Goal: Transaction & Acquisition: Book appointment/travel/reservation

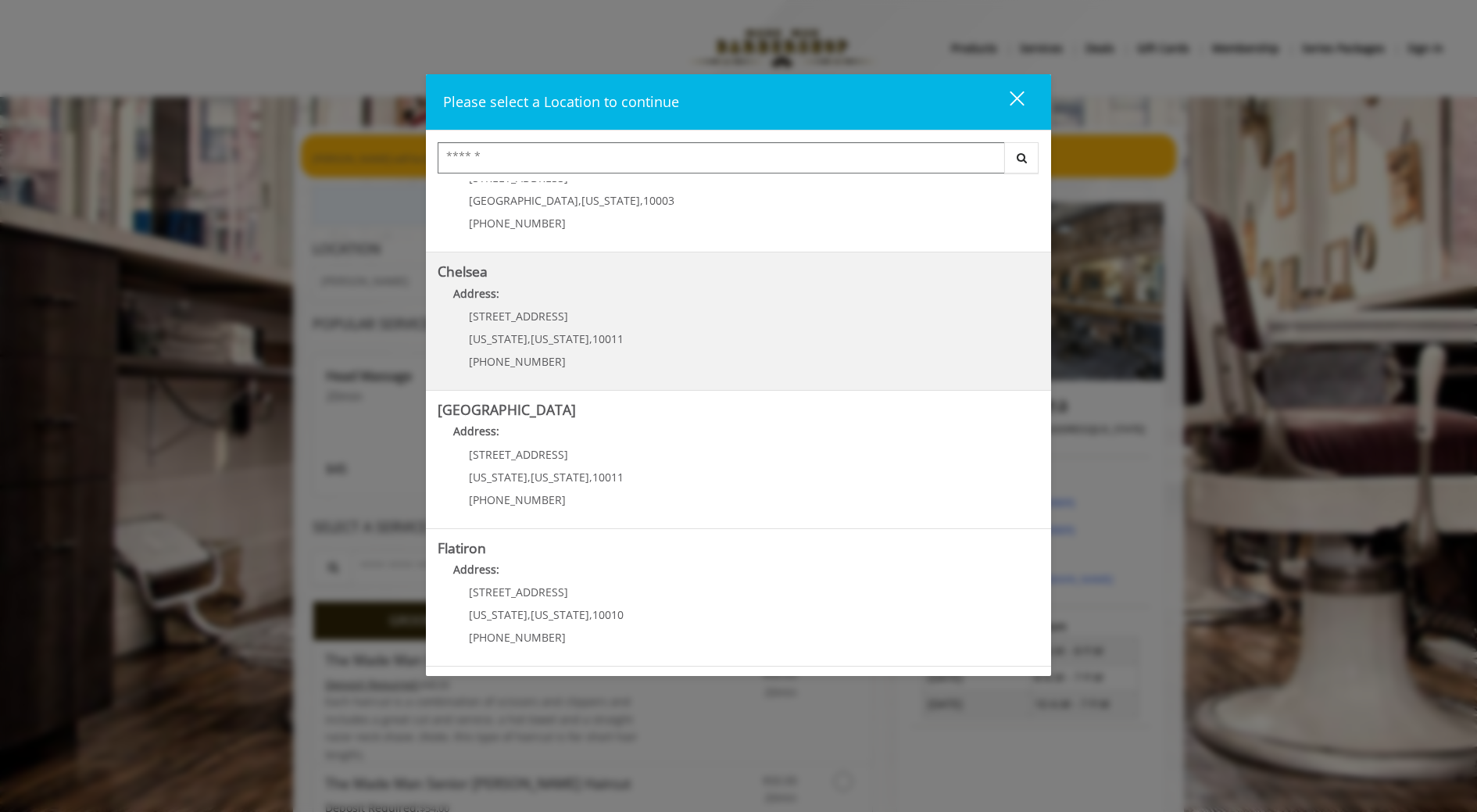
scroll to position [70, 0]
click at [648, 315] on link "Chelsea Address: 169/170 W 23rd St New York , New York , 10011 (917) 639-3902" at bounding box center [738, 317] width 602 height 114
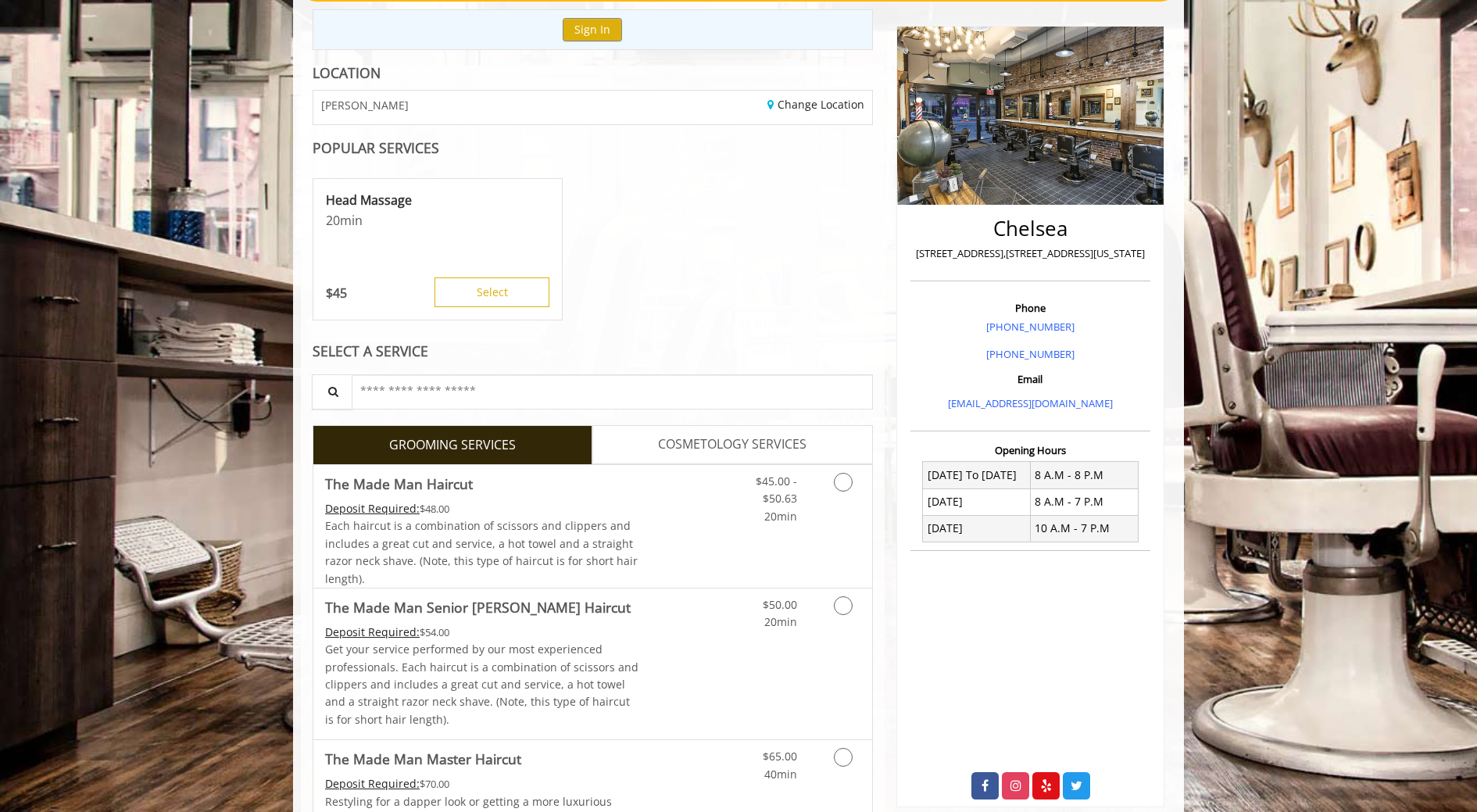
scroll to position [215, 0]
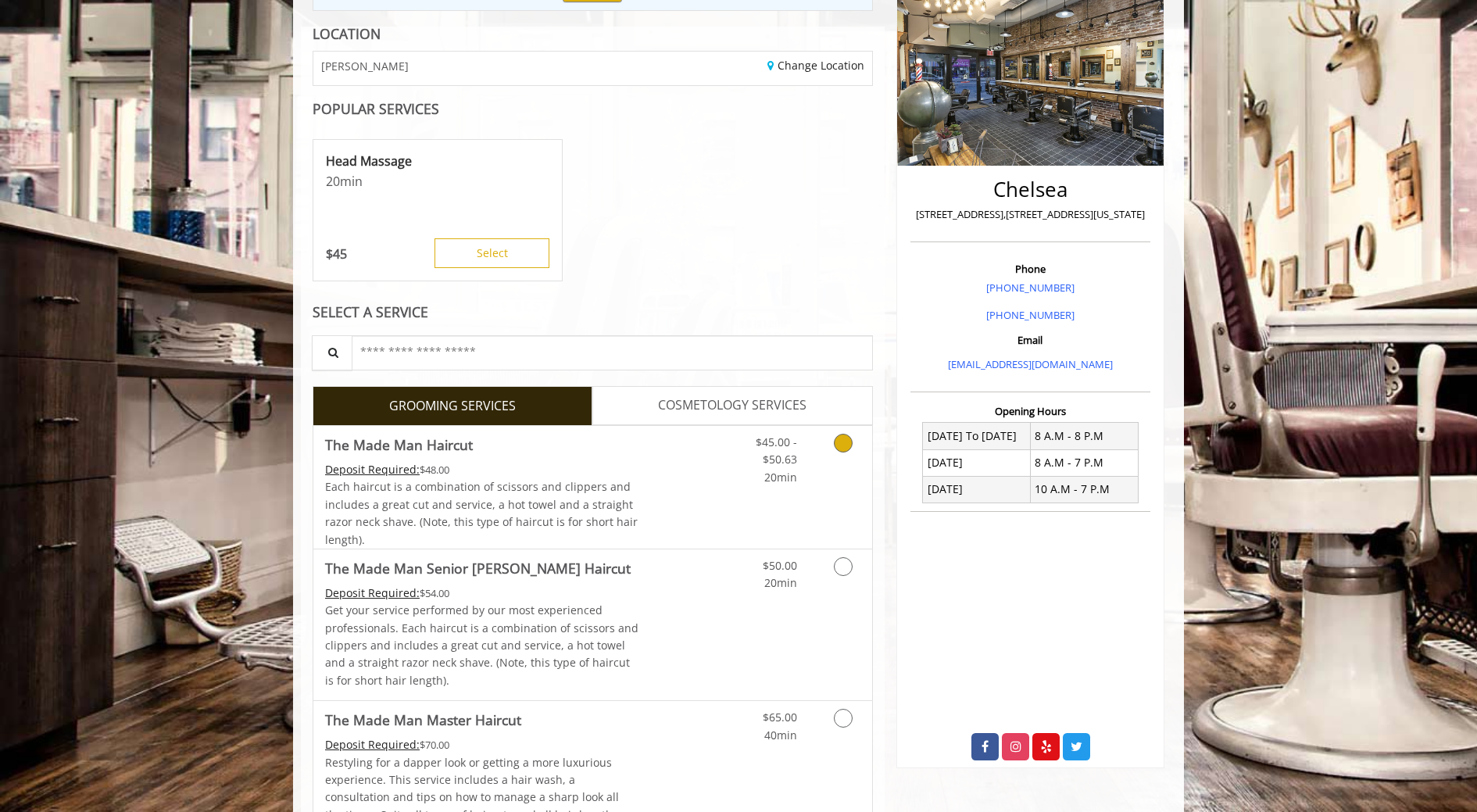
click at [845, 445] on icon "Grooming services" at bounding box center [843, 443] width 18 height 18
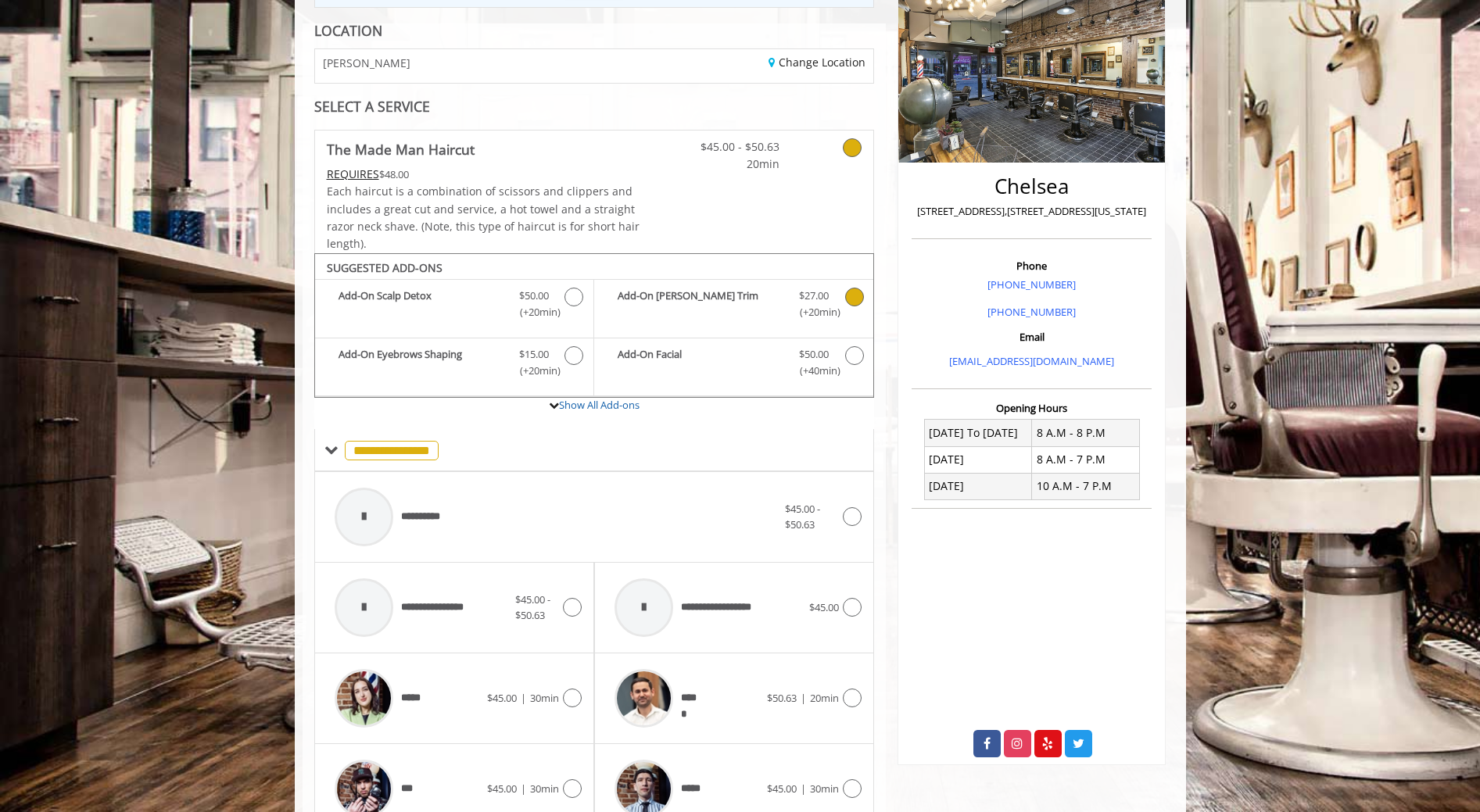
scroll to position [472, 0]
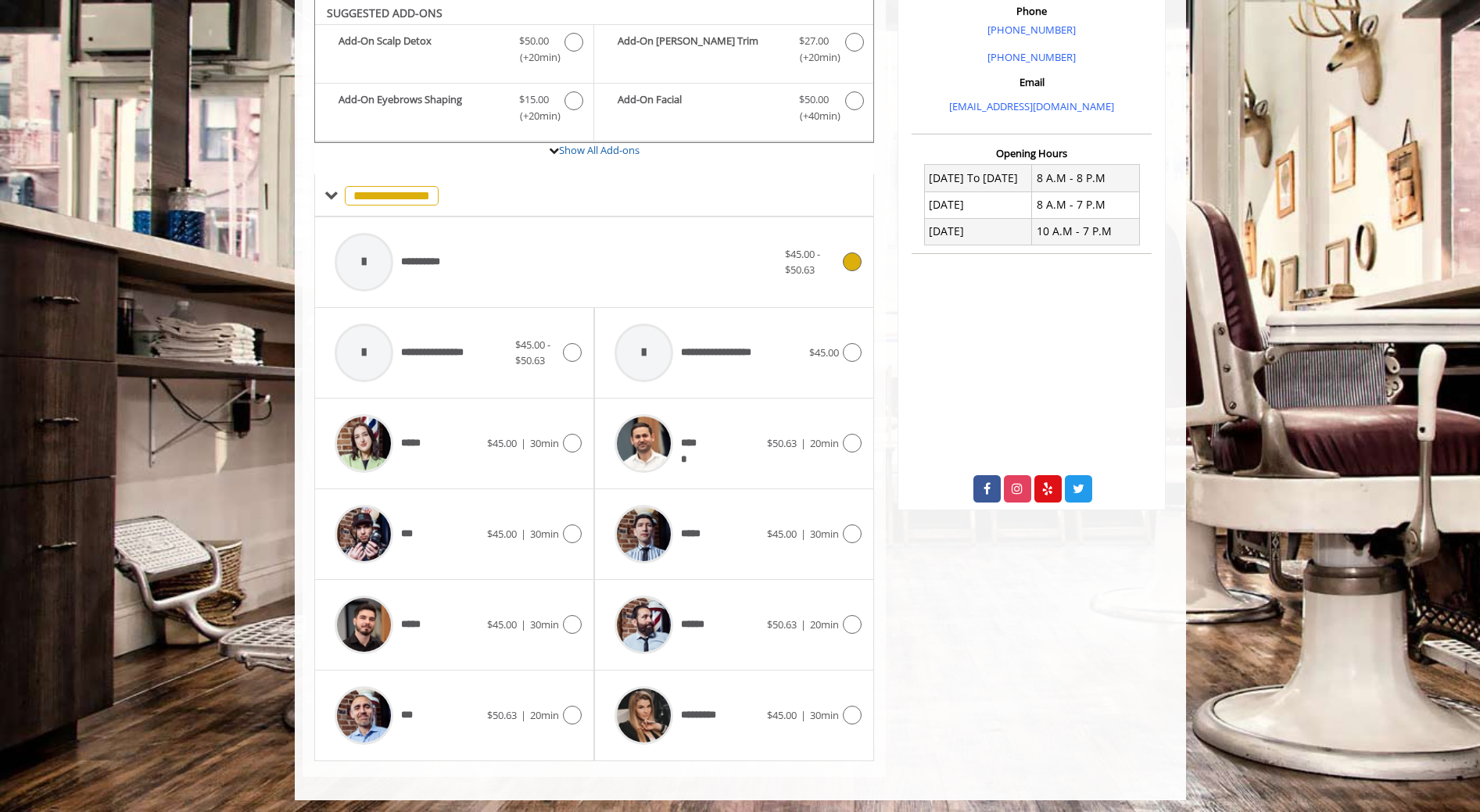
click at [855, 265] on icon at bounding box center [852, 262] width 18 height 18
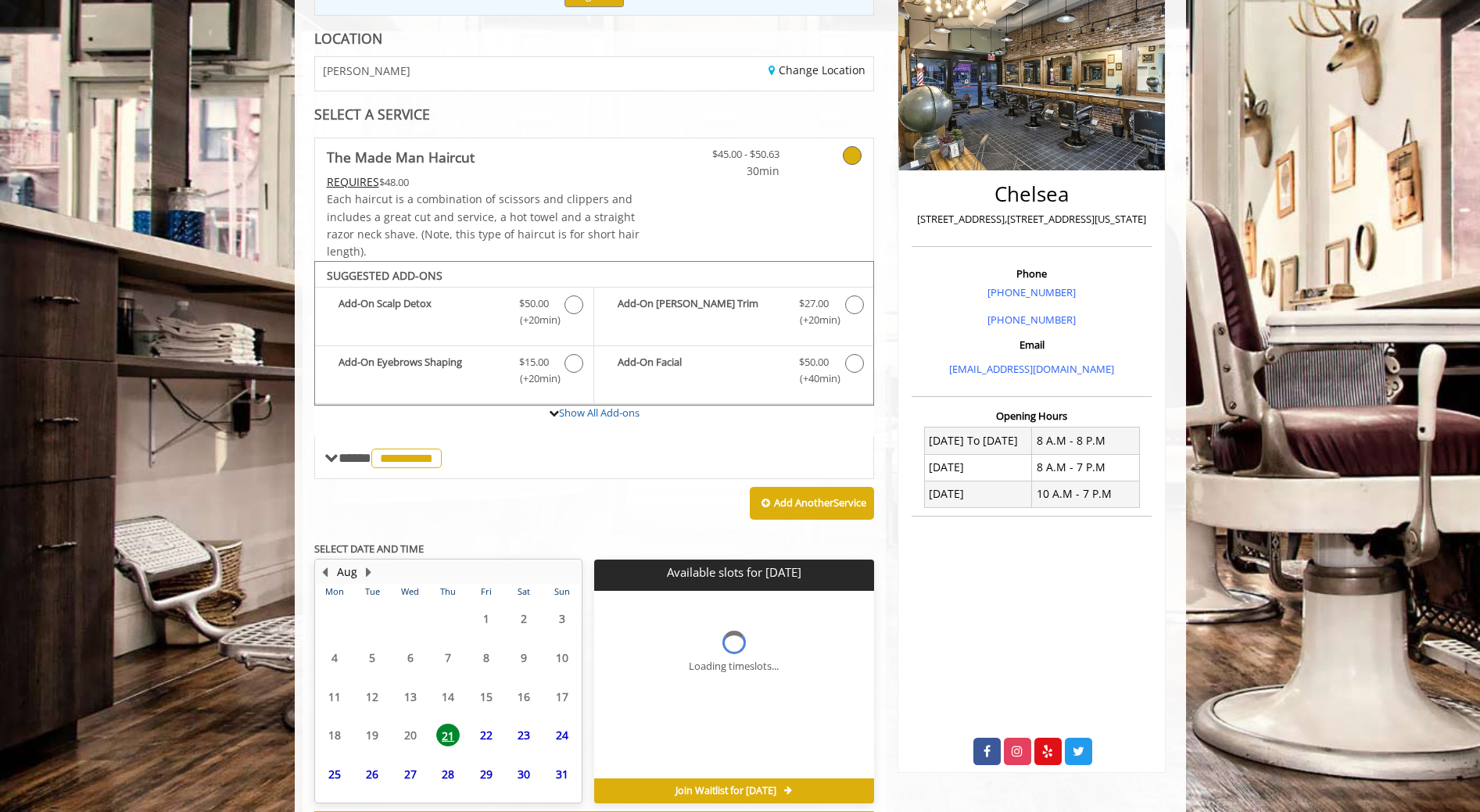
scroll to position [279, 0]
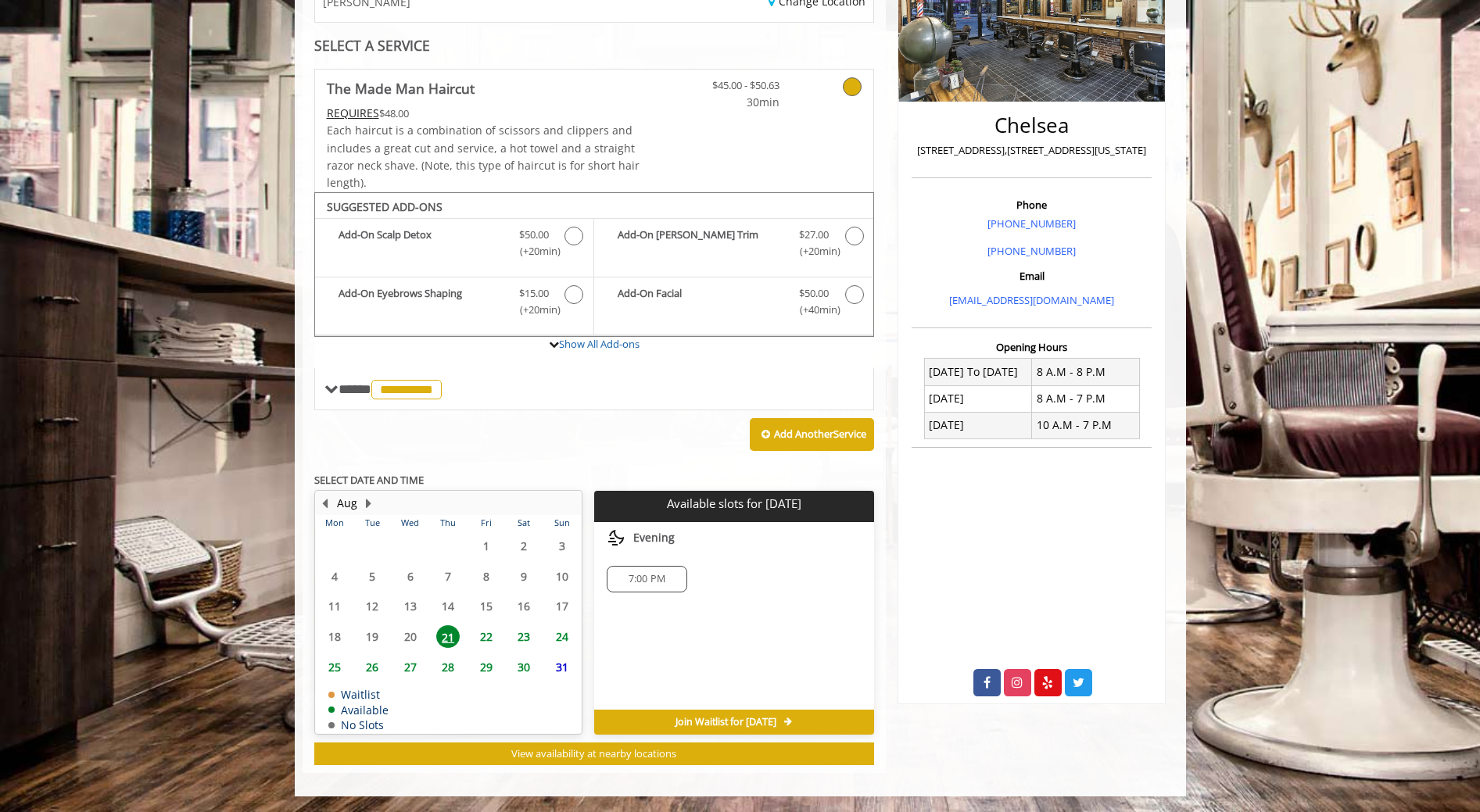
click at [655, 579] on span "7:00 PM" at bounding box center [647, 579] width 37 height 13
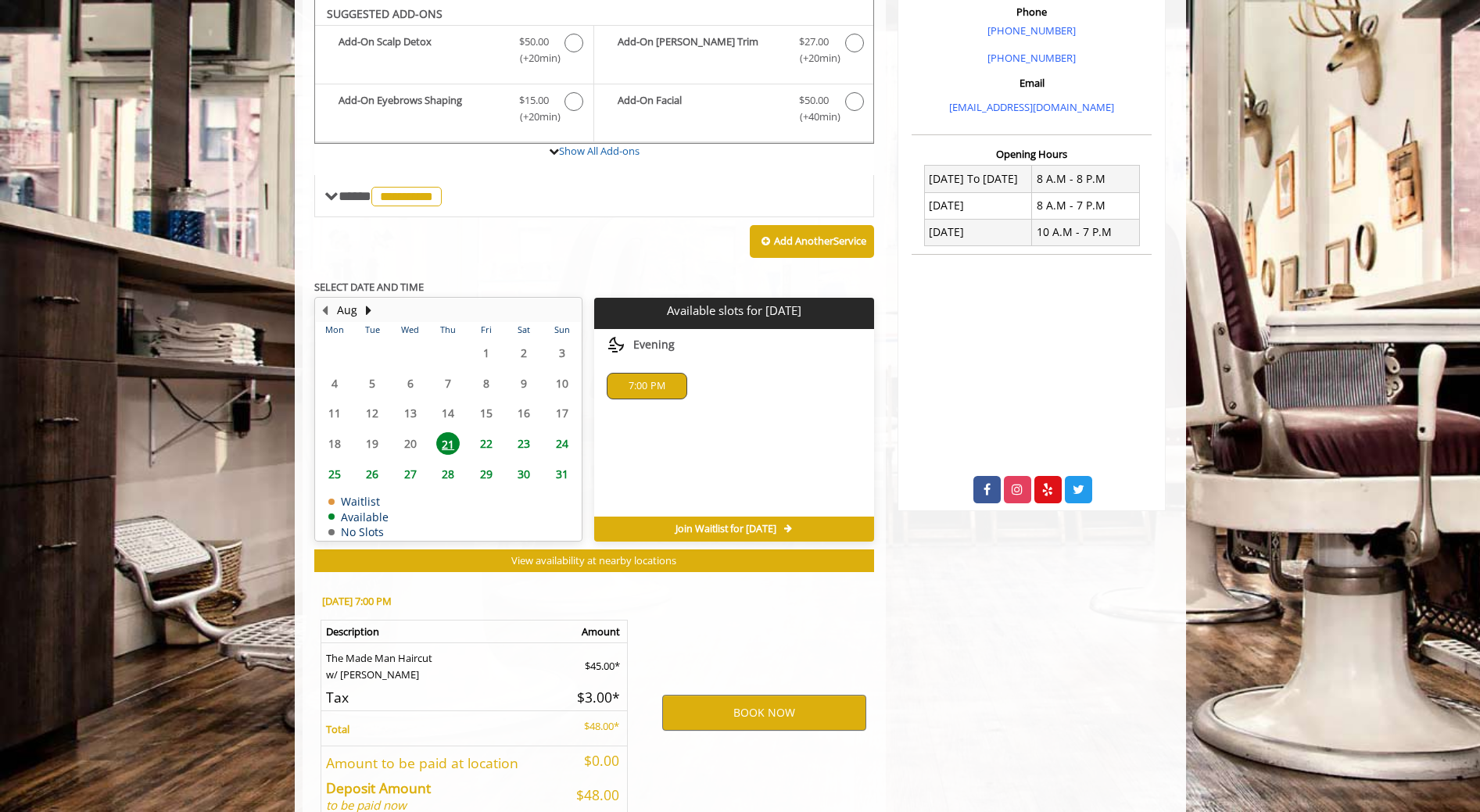
scroll to position [561, 0]
